Goal: Transaction & Acquisition: Purchase product/service

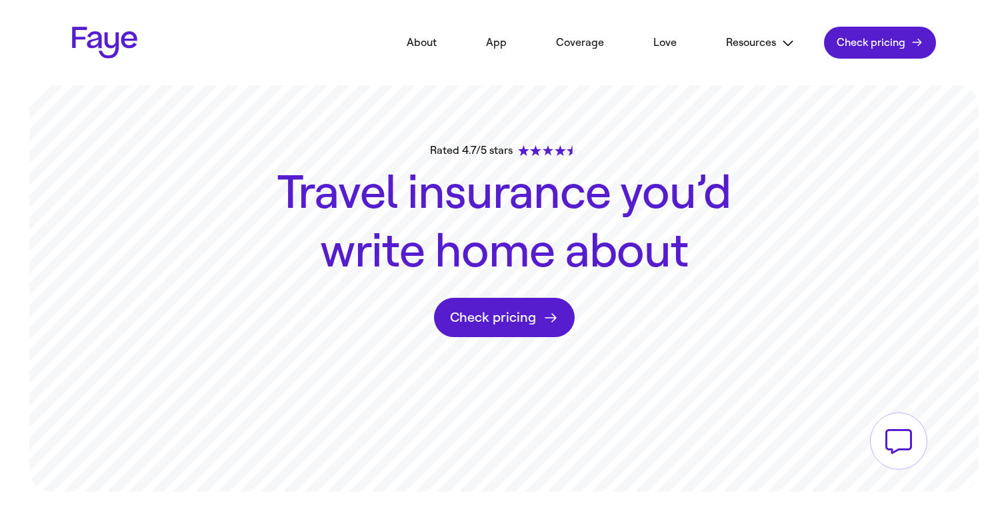
click at [588, 49] on link "Coverage" at bounding box center [580, 42] width 88 height 29
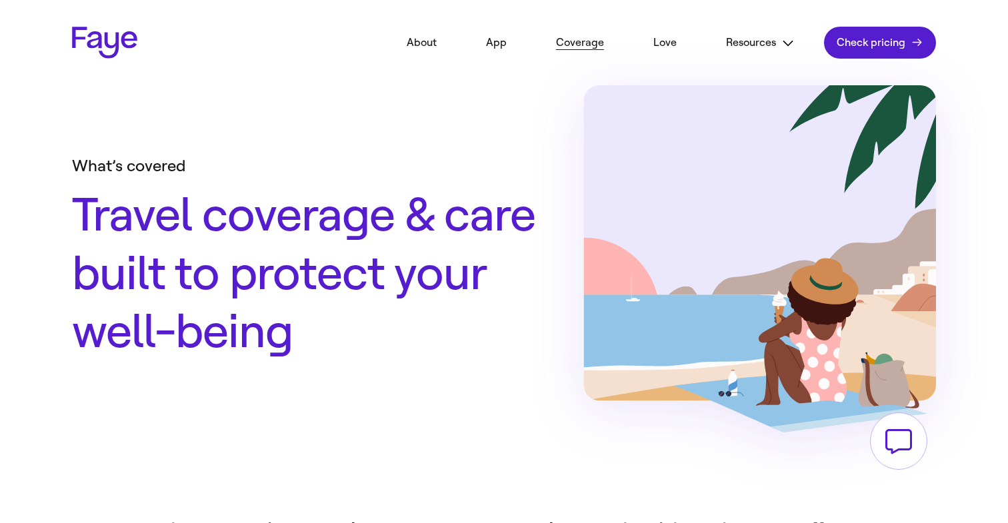
click at [864, 41] on link "Check pricing" at bounding box center [880, 43] width 112 height 32
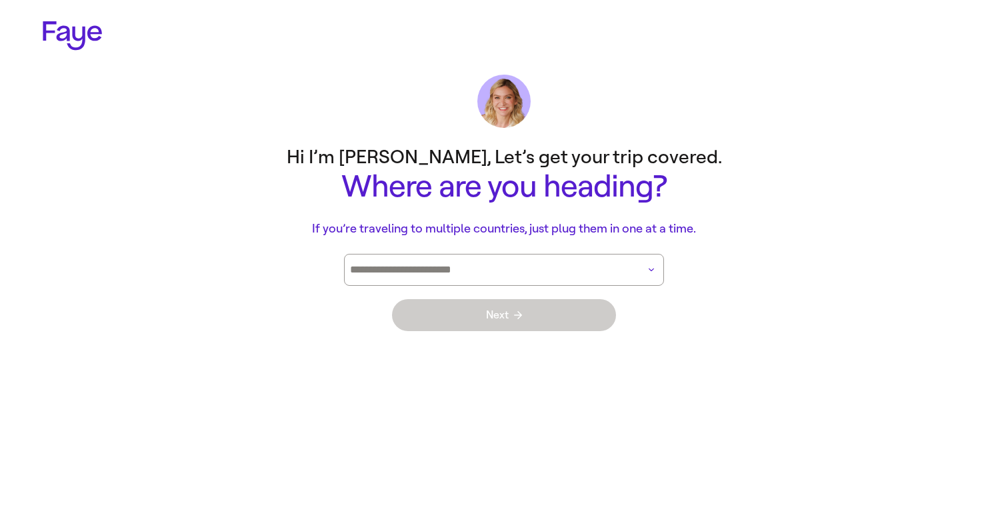
click at [531, 267] on input at bounding box center [485, 269] width 271 height 11
click at [413, 131] on div "2.32.0" at bounding box center [504, 69] width 1008 height 139
